Goal: Task Accomplishment & Management: Manage account settings

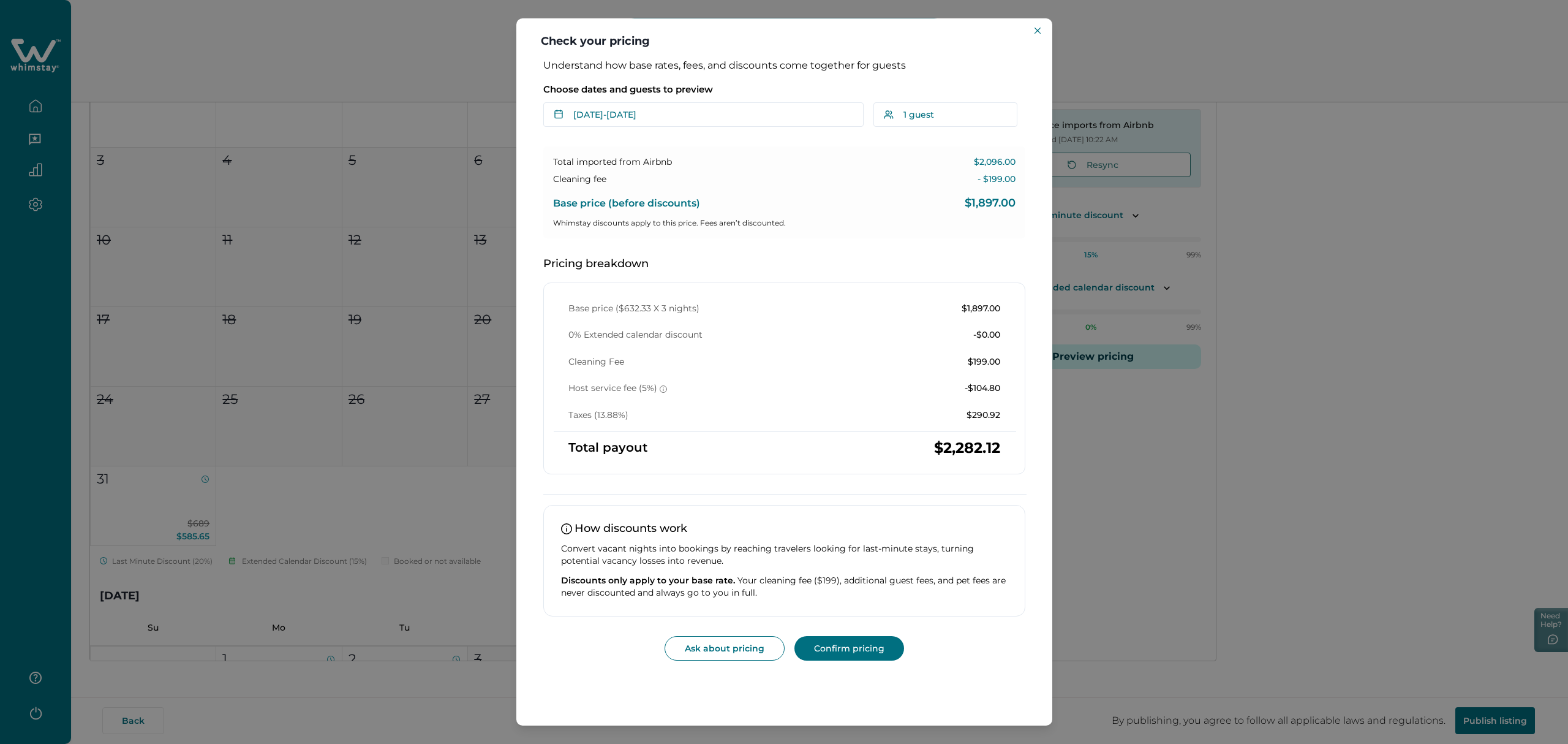
scroll to position [4861, 0]
click at [1031, 39] on header "Check your pricing" at bounding box center [784, 38] width 536 height 41
click at [1035, 33] on icon "Close" at bounding box center [1038, 31] width 6 height 6
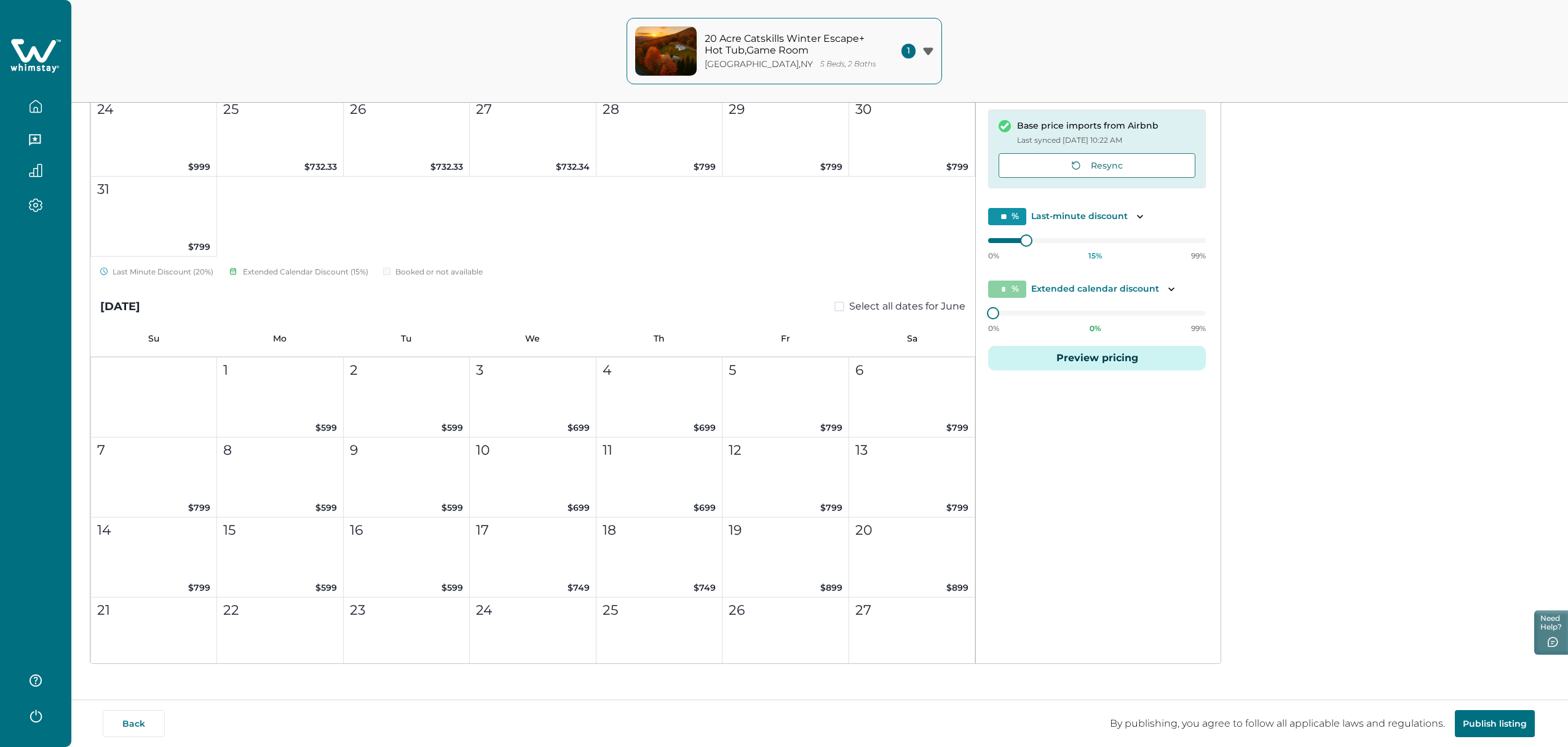
scroll to position [0, 0]
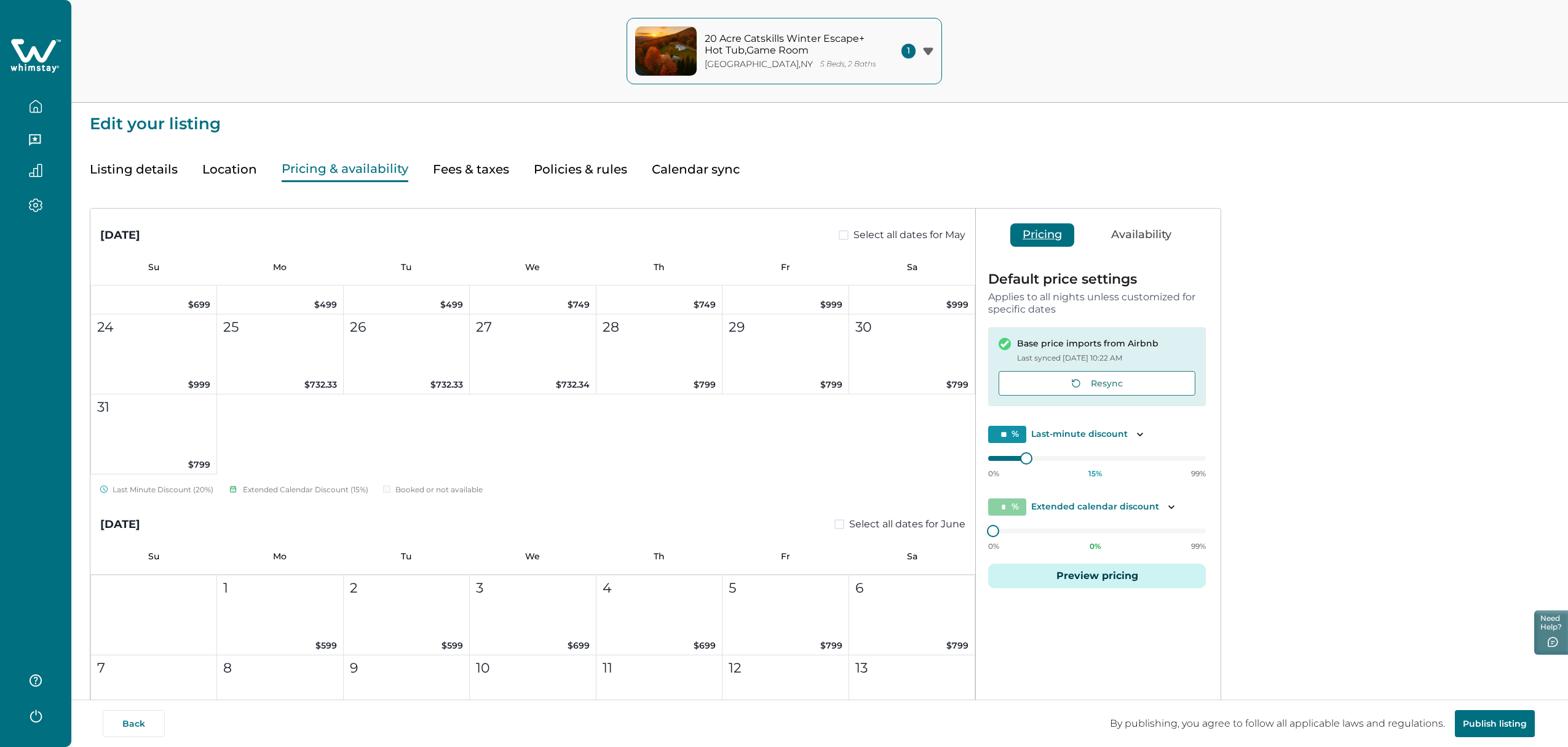
click at [41, 108] on icon "button" at bounding box center [35, 106] width 14 height 14
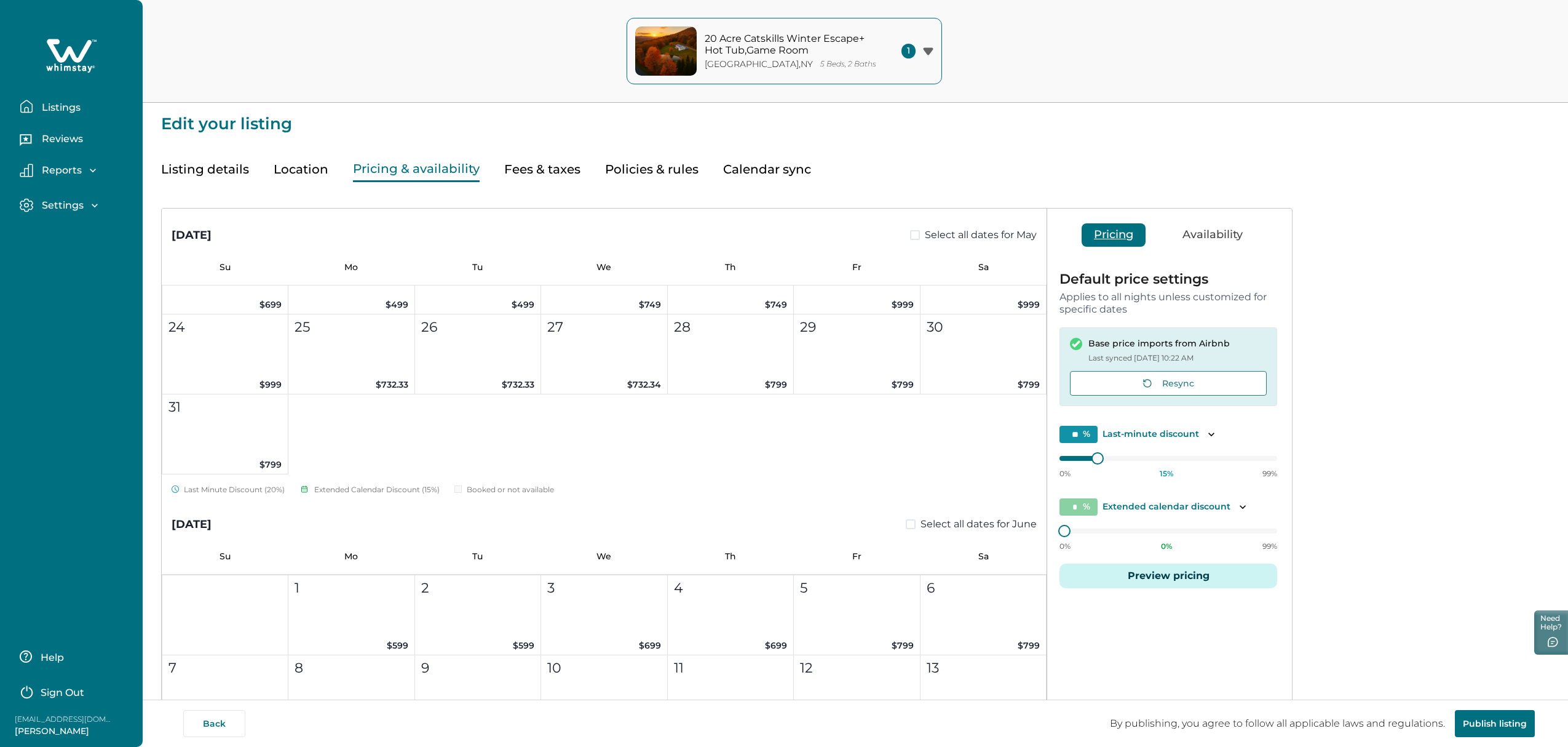
click at [41, 108] on p "Listings" at bounding box center [59, 108] width 42 height 12
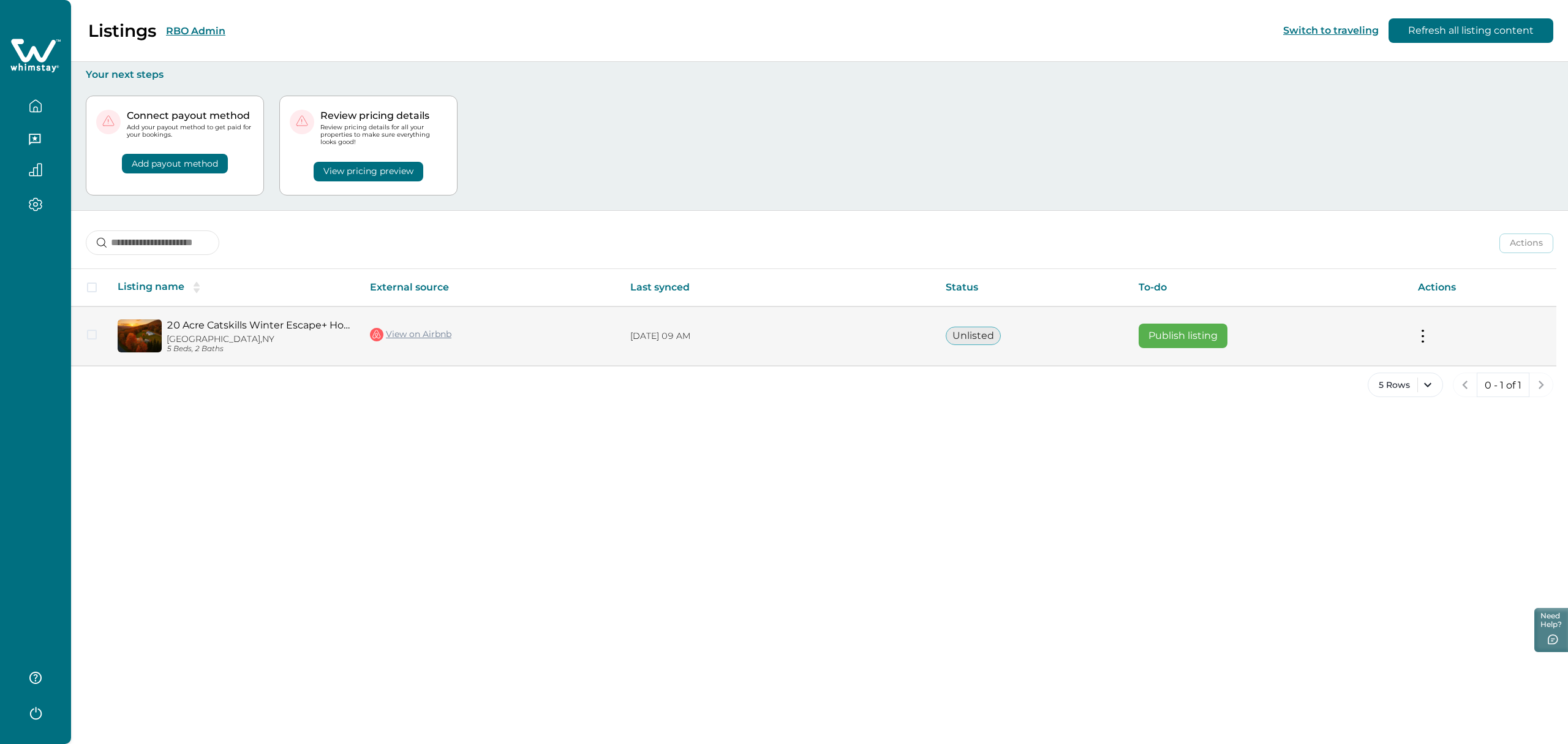
click at [1227, 335] on button "Publish listing" at bounding box center [1183, 336] width 89 height 25
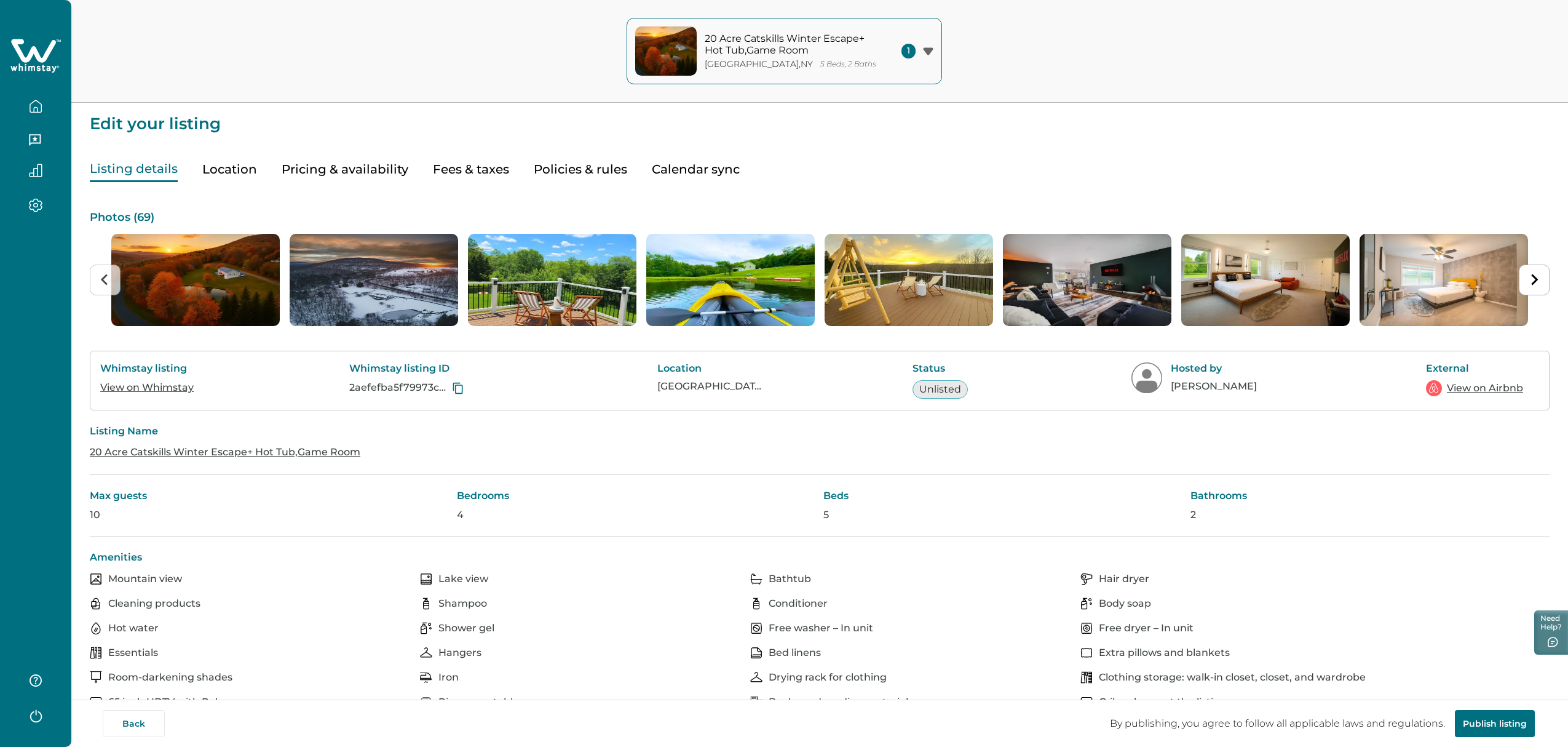
click at [364, 171] on button "Pricing & availability" at bounding box center [345, 169] width 126 height 25
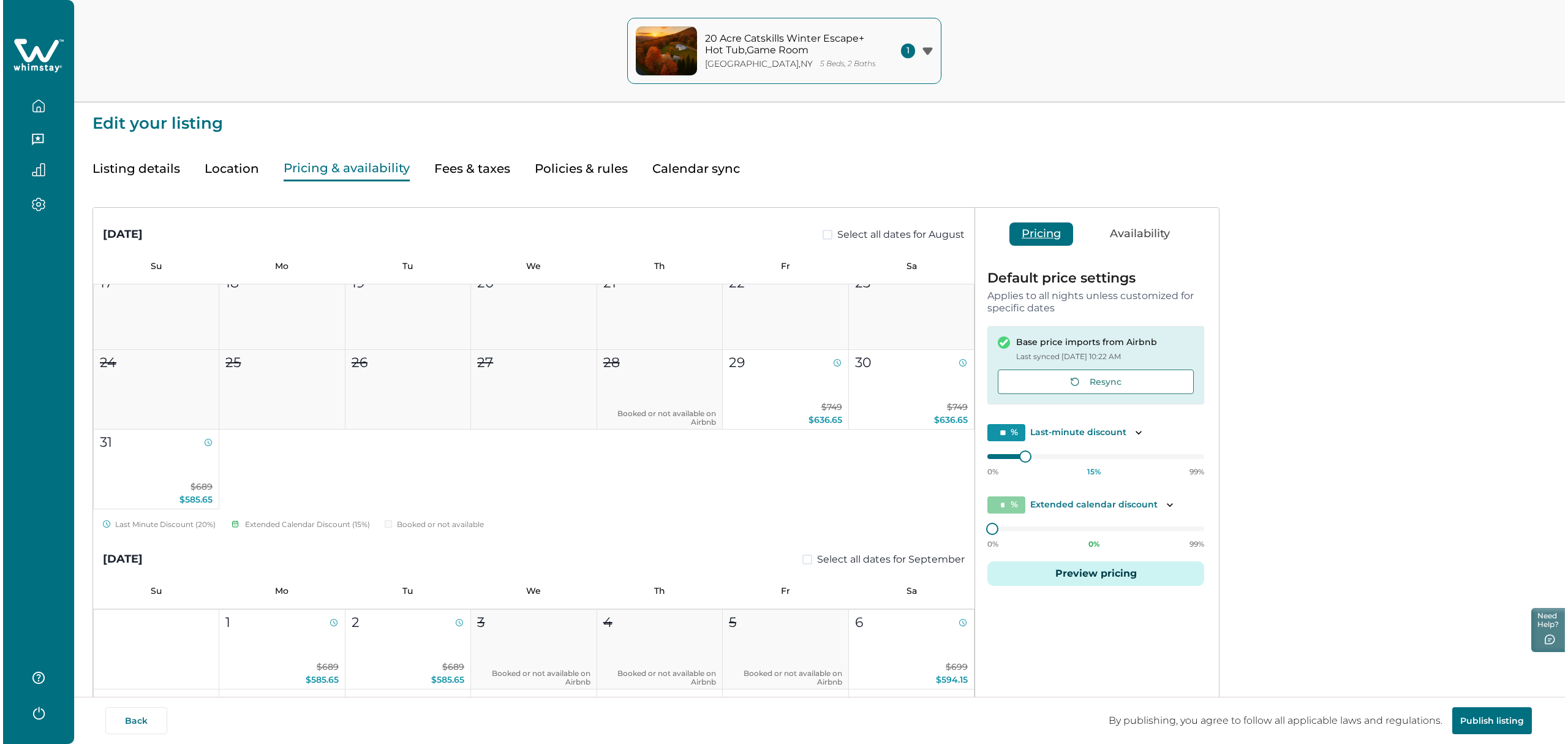
scroll to position [228, 0]
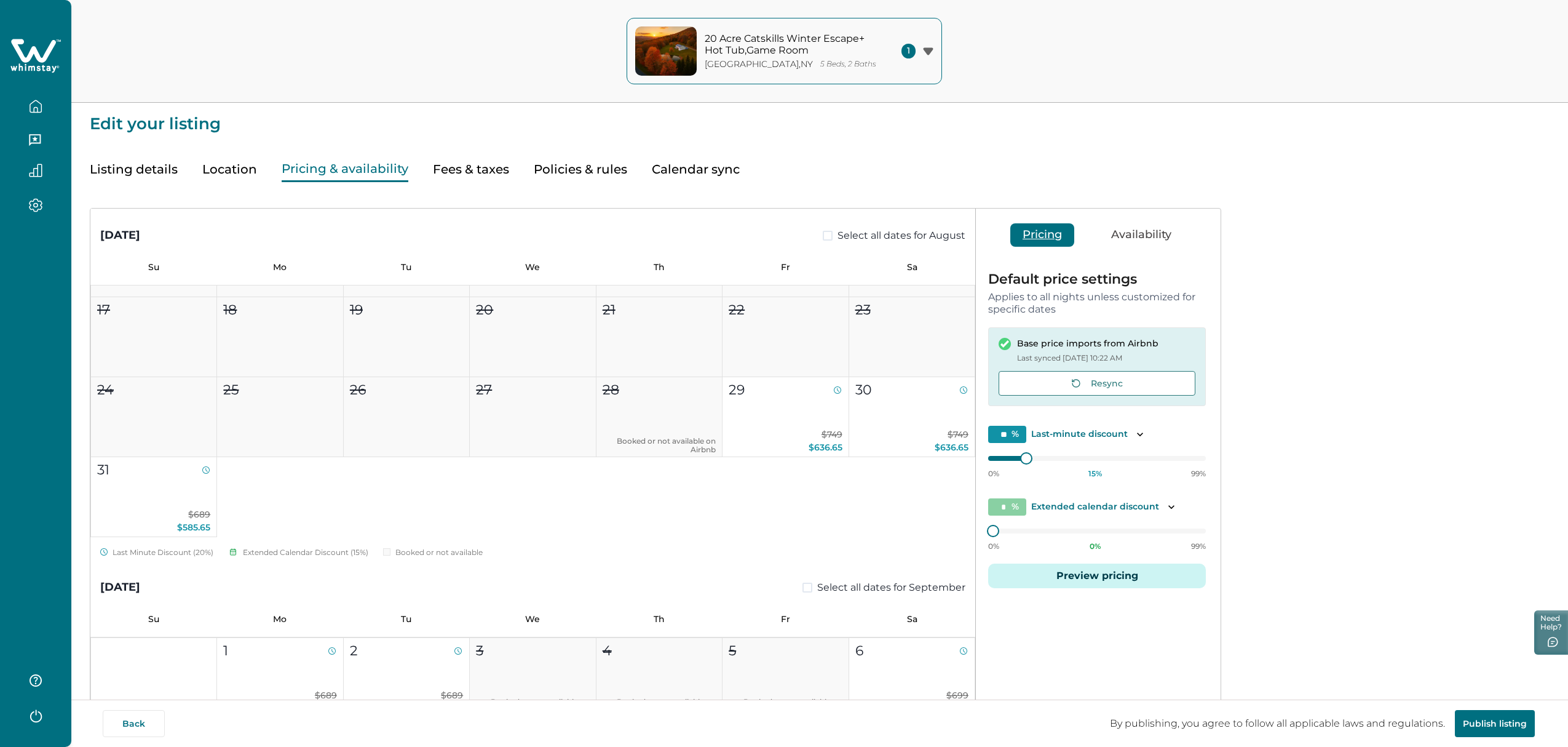
click at [44, 105] on button "button" at bounding box center [35, 106] width 52 height 25
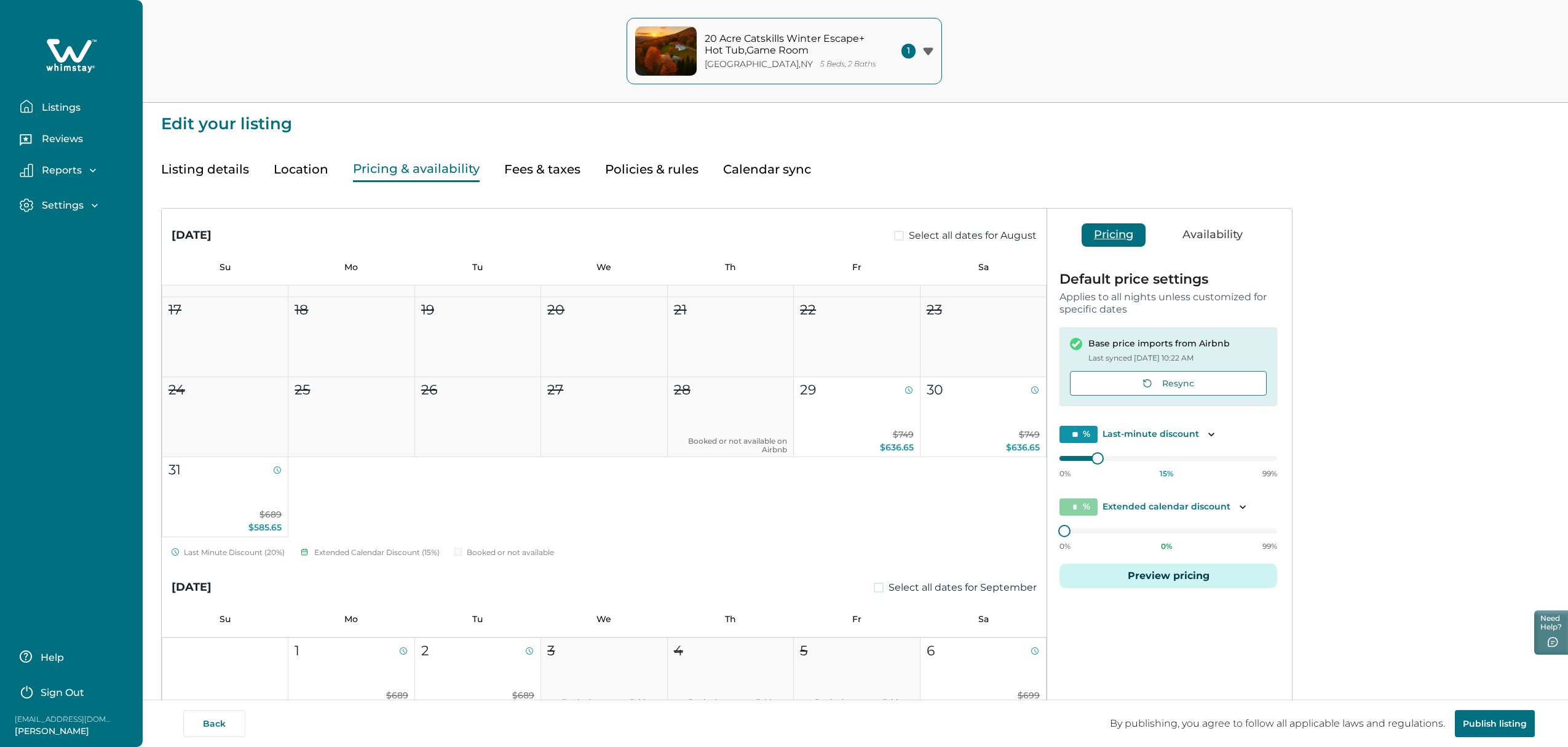
click at [44, 105] on p "Listings" at bounding box center [59, 108] width 42 height 12
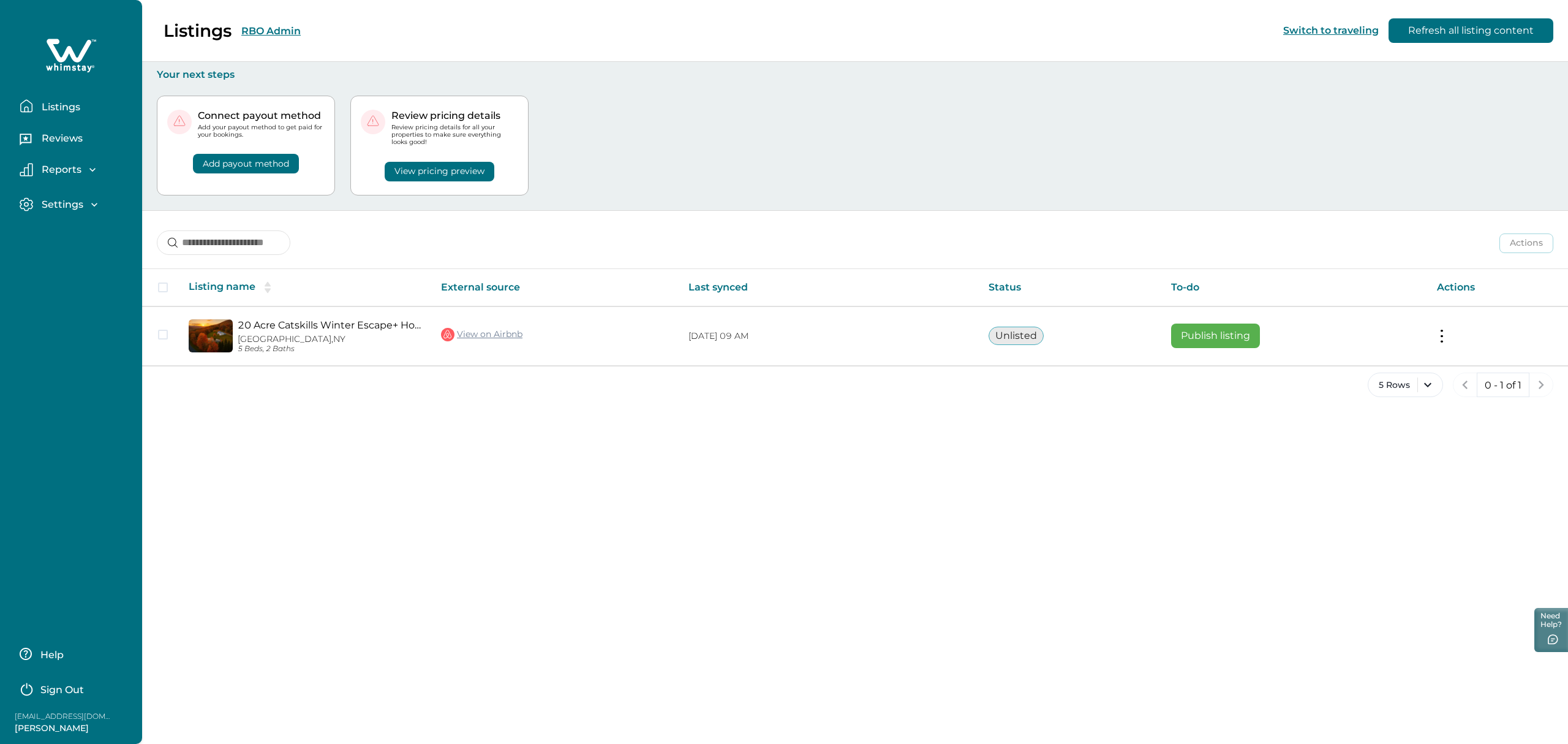
click at [1431, 98] on div "Connect payout method Add your payout method to get paid for your bookings. Add…" at bounding box center [855, 145] width 1397 height 129
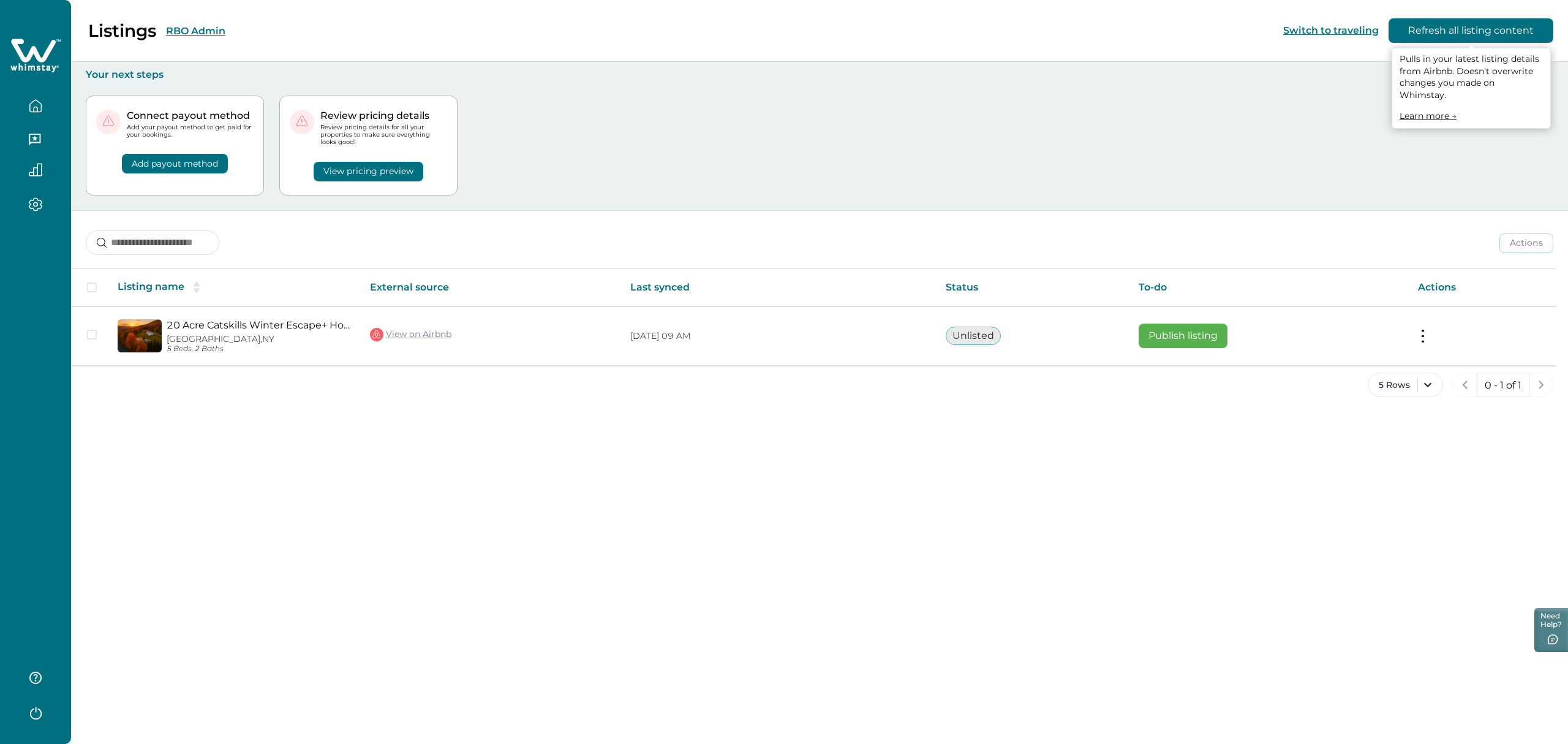
click at [1433, 111] on link "Learn more →" at bounding box center [1428, 116] width 57 height 11
